Goal: Task Accomplishment & Management: Manage account settings

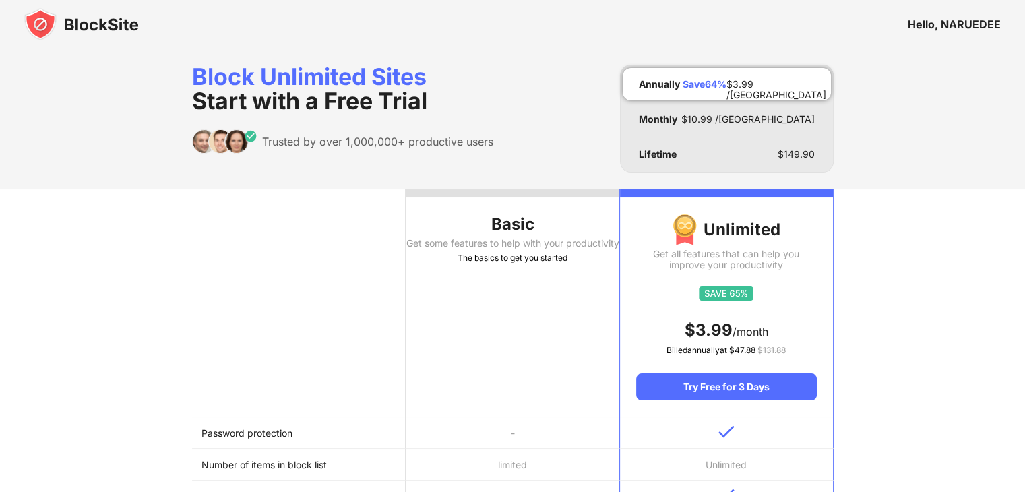
click at [24, 23] on div "Hello, NARUEDEE" at bounding box center [512, 24] width 1025 height 49
click at [38, 25] on img at bounding box center [81, 24] width 115 height 32
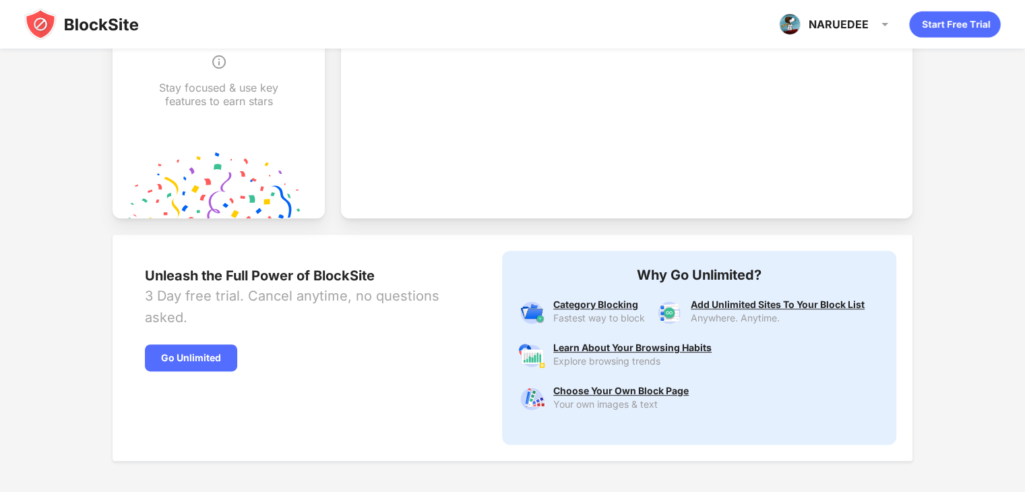
scroll to position [561, 0]
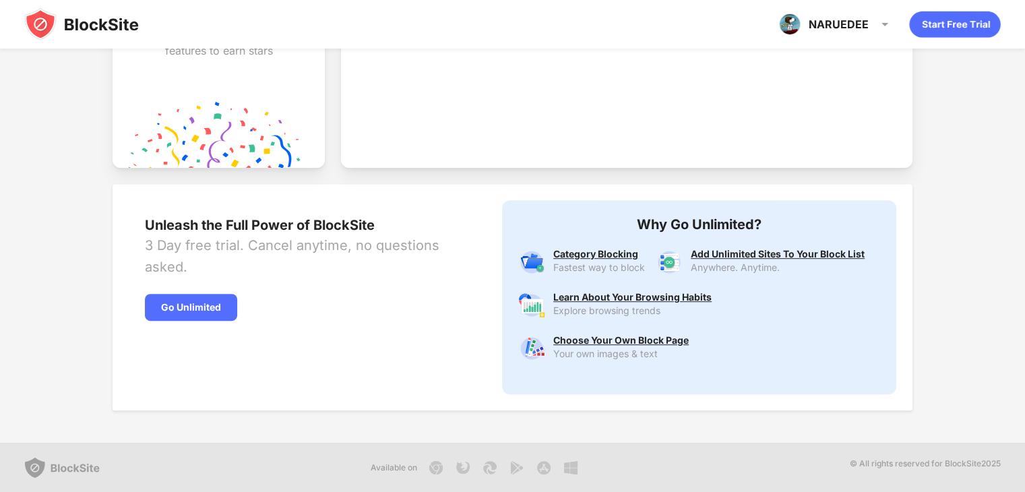
click at [30, 16] on img at bounding box center [81, 24] width 115 height 32
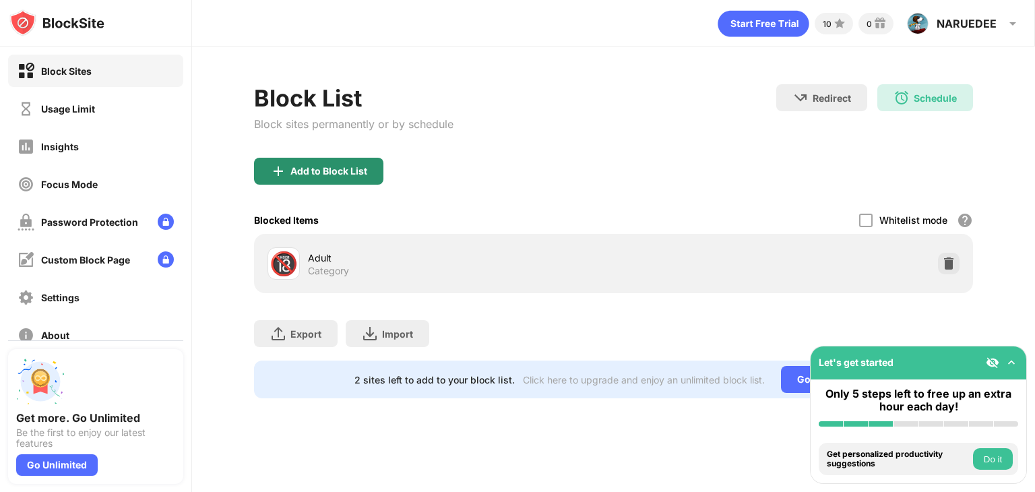
click at [329, 181] on div "Add to Block List" at bounding box center [318, 171] width 129 height 27
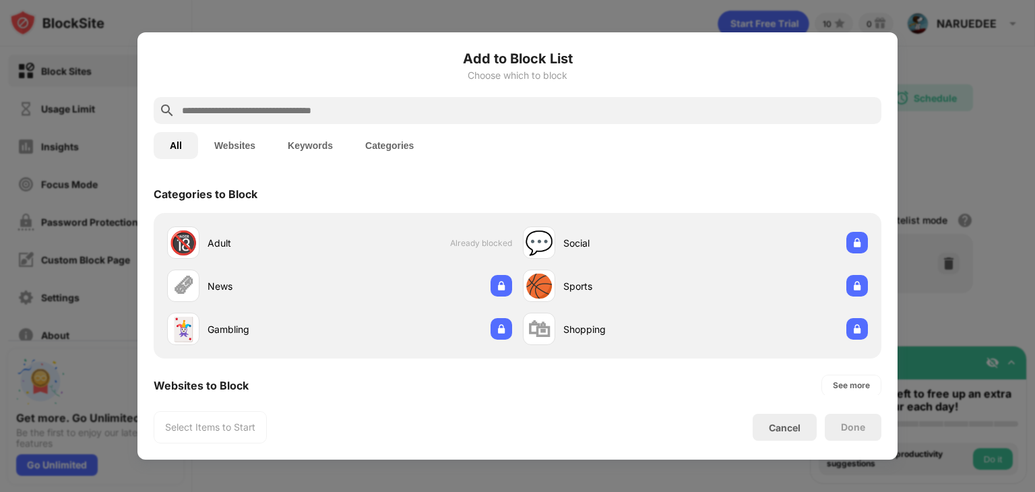
click at [391, 114] on input "text" at bounding box center [528, 110] width 695 height 16
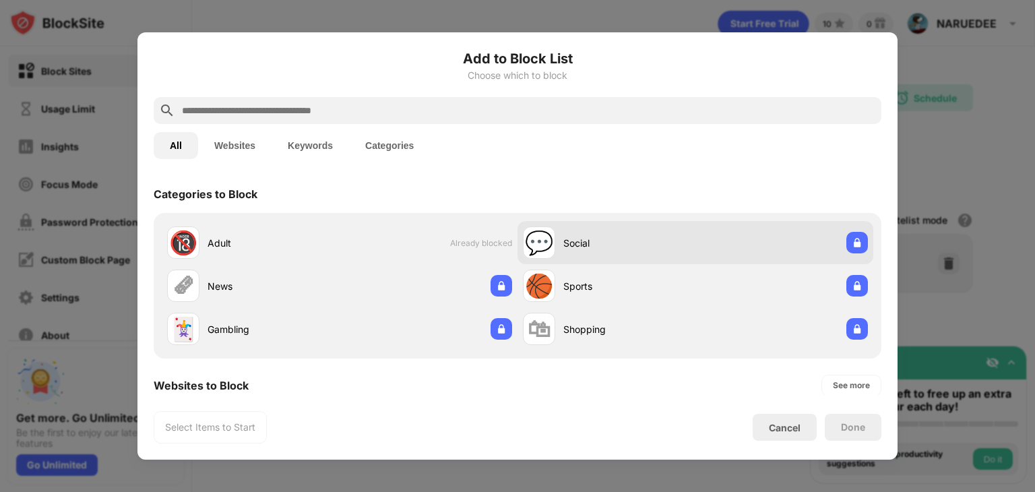
click at [541, 238] on div "💬" at bounding box center [539, 243] width 28 height 28
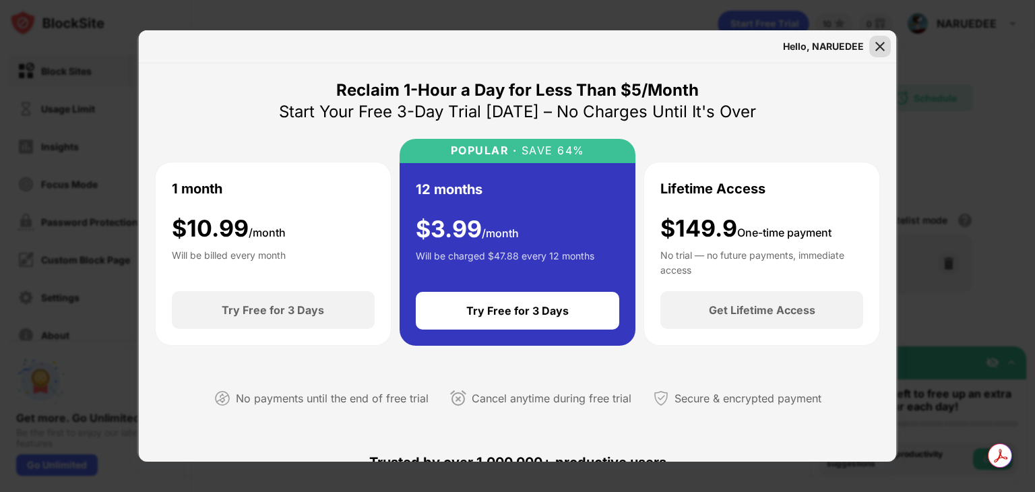
click at [872, 44] on div at bounding box center [880, 47] width 22 height 22
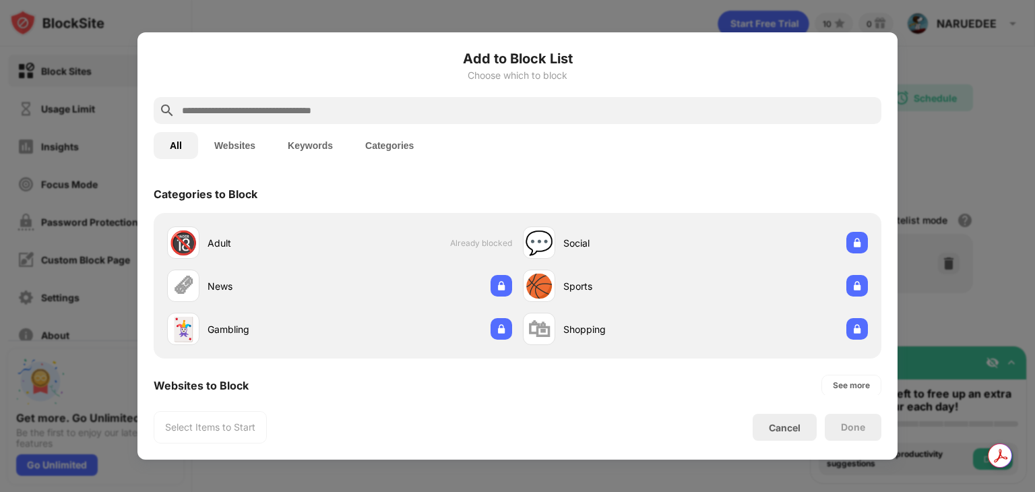
click at [485, 102] on div at bounding box center [518, 110] width 728 height 27
click at [485, 102] on input "text" at bounding box center [528, 110] width 695 height 16
click at [260, 139] on button "Websites" at bounding box center [234, 145] width 73 height 27
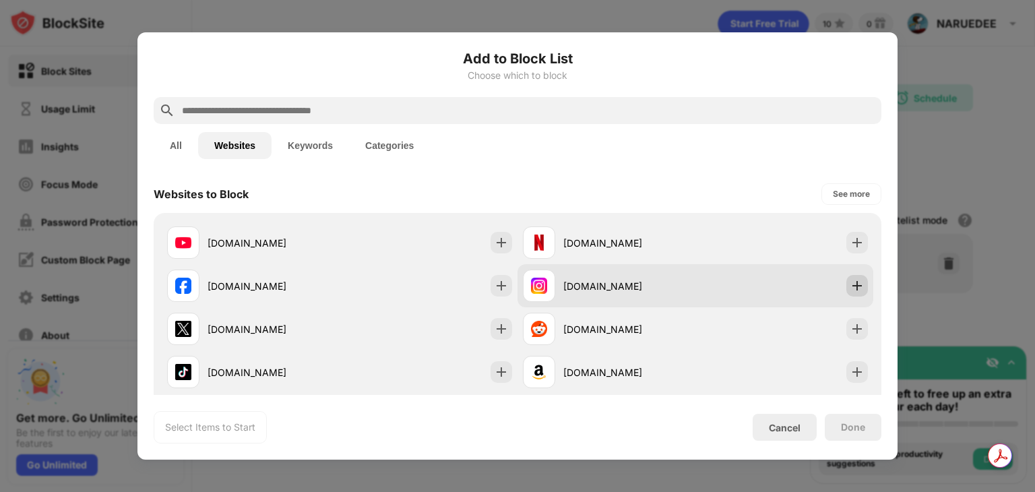
click at [850, 286] on img at bounding box center [856, 285] width 13 height 13
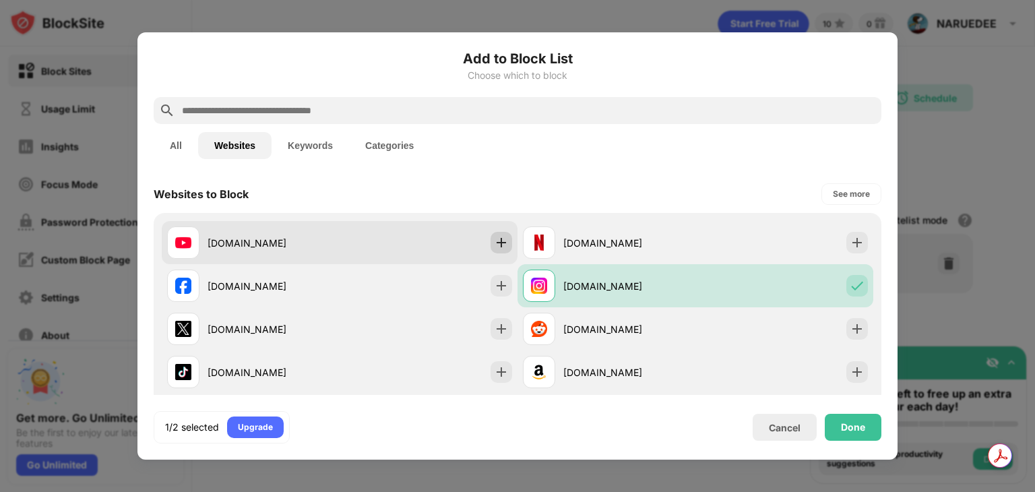
click at [494, 237] on img at bounding box center [500, 242] width 13 height 13
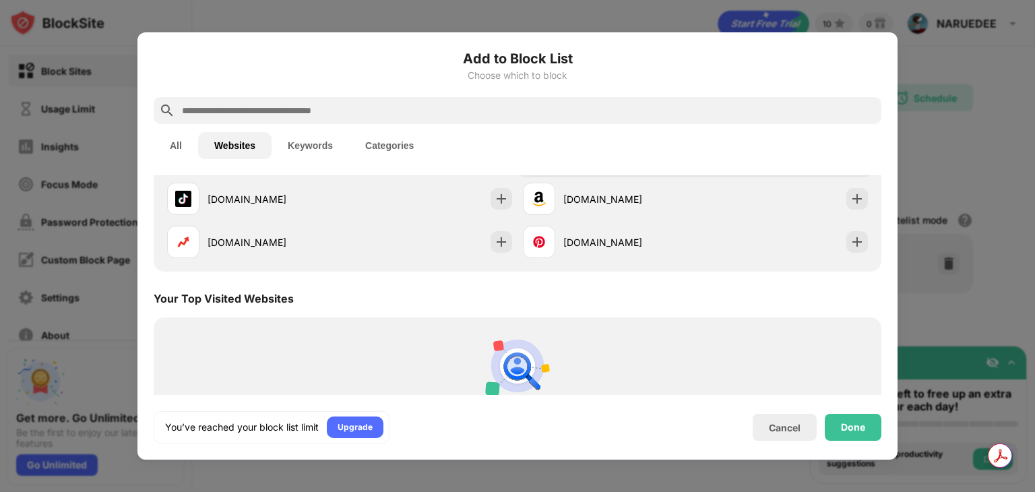
scroll to position [271, 0]
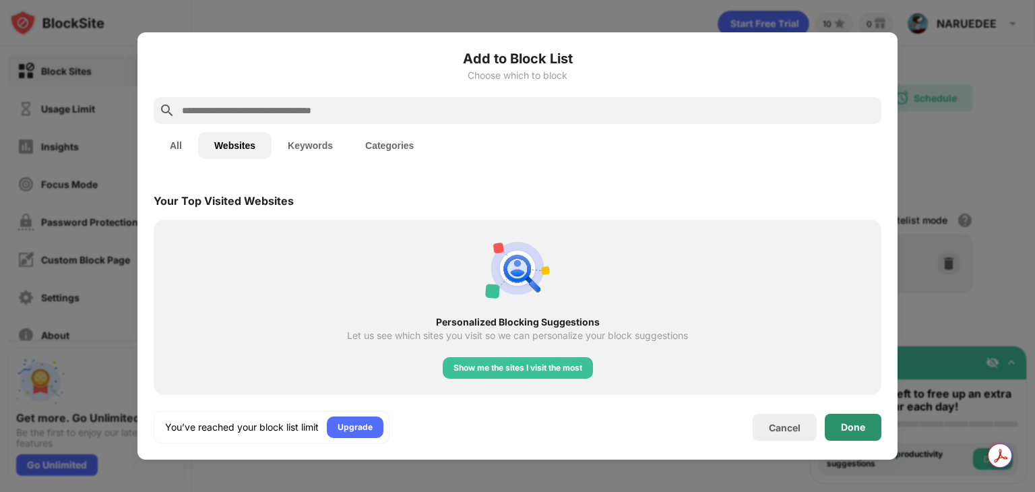
click at [842, 424] on div "Done" at bounding box center [853, 427] width 24 height 11
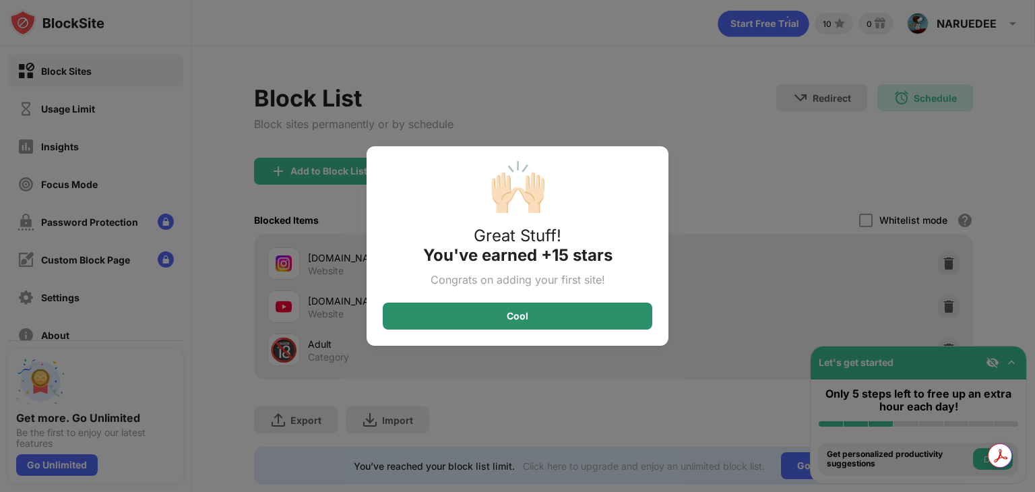
click at [574, 311] on div "Cool" at bounding box center [517, 315] width 269 height 27
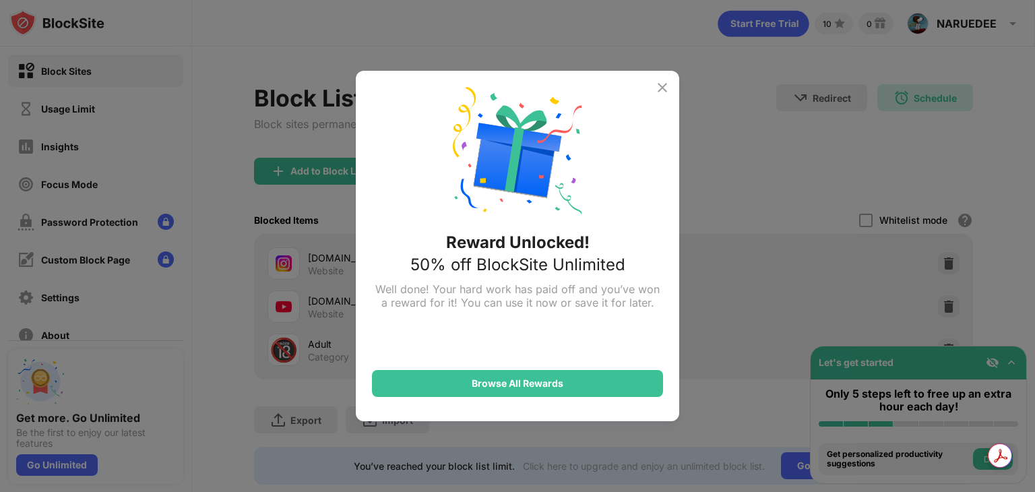
click at [659, 77] on div "Reward Unlocked! 50% off BlockSite Unlimited Well done! Your hard work has paid…" at bounding box center [517, 246] width 323 height 350
click at [660, 86] on img at bounding box center [662, 87] width 16 height 16
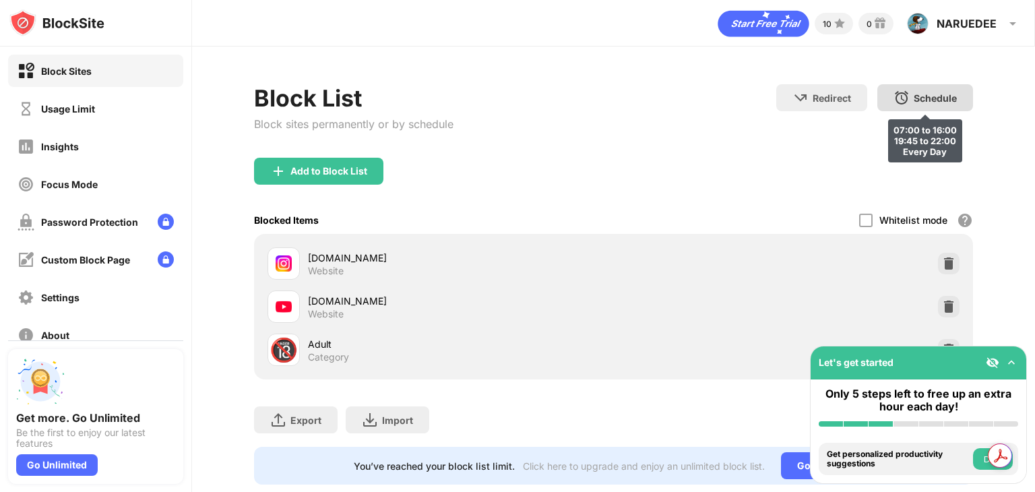
click at [909, 104] on div "Schedule 07:00 to 16:00 19:45 to 22:00 Every Day" at bounding box center [925, 97] width 96 height 27
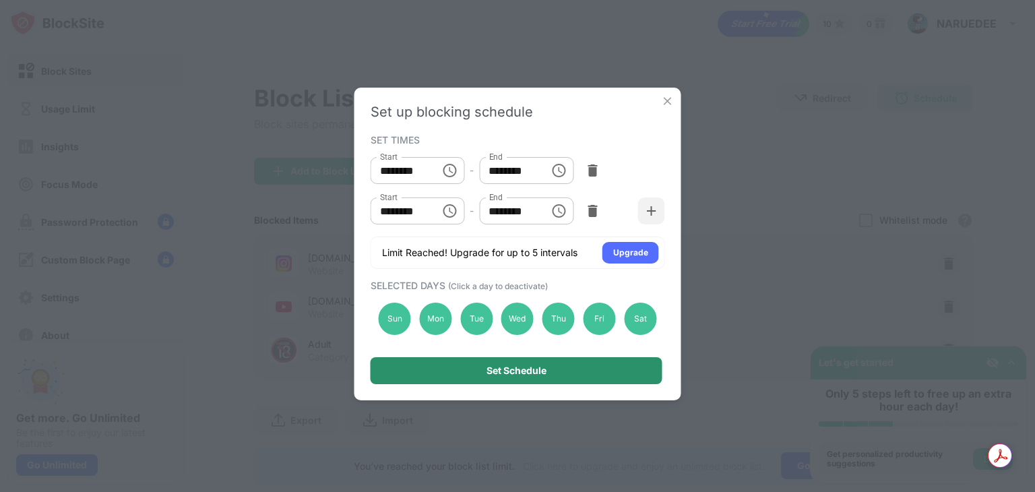
click at [640, 368] on div "Set Schedule" at bounding box center [516, 370] width 292 height 27
